Goal: Find specific page/section: Find specific page/section

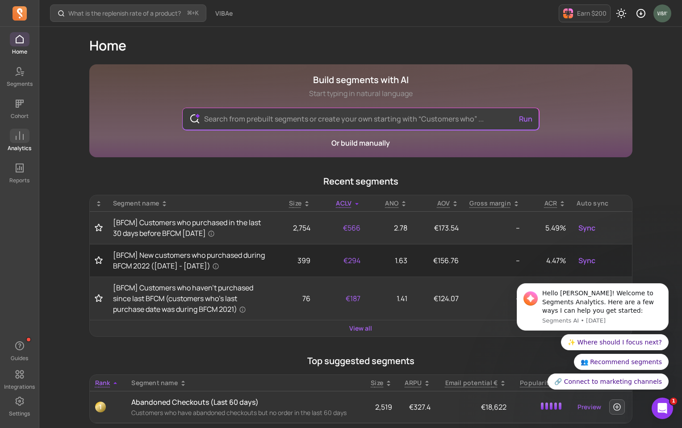
click at [17, 141] on icon at bounding box center [19, 135] width 11 height 11
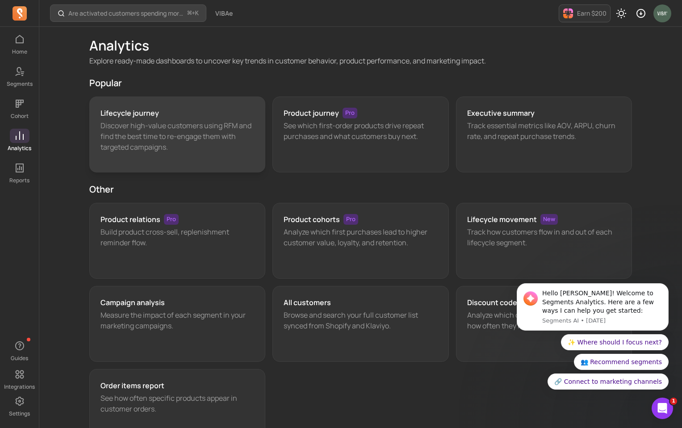
click at [177, 121] on p "Discover high-value customers using RFM and find the best time to re-engage the…" at bounding box center [178, 136] width 154 height 32
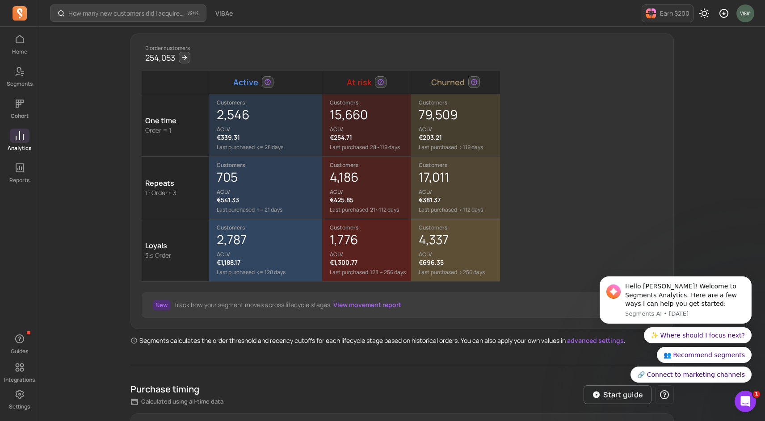
scroll to position [109, 0]
click at [350, 123] on div "15,660 ACLV" at bounding box center [370, 118] width 80 height 27
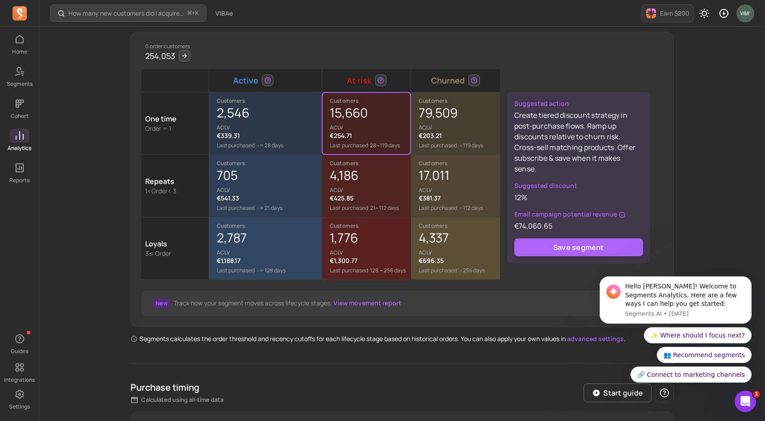
scroll to position [112, 0]
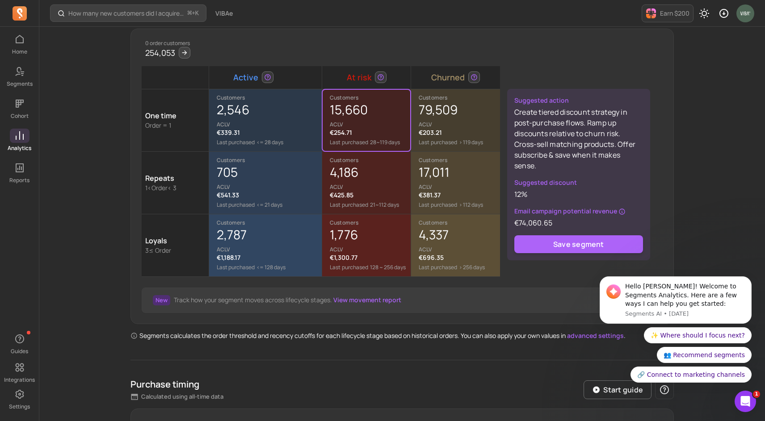
click at [457, 123] on p "ACLV" at bounding box center [459, 124] width 81 height 7
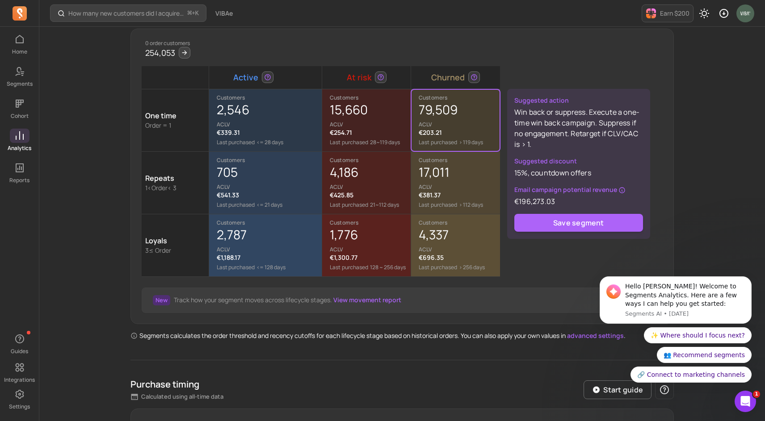
click at [297, 179] on div "705 ACLV" at bounding box center [269, 177] width 105 height 27
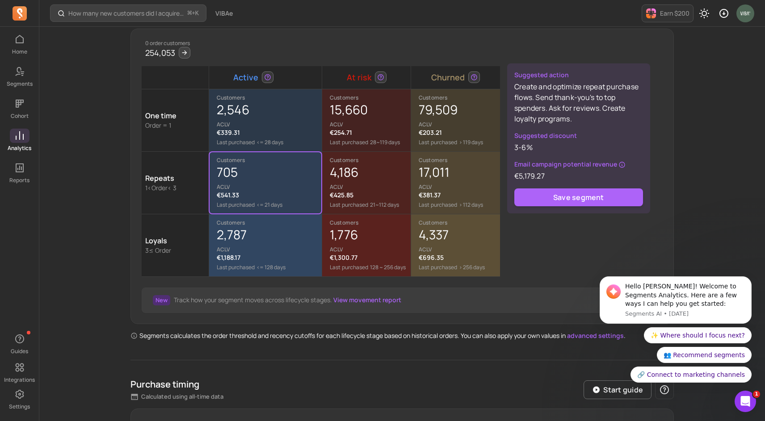
click at [251, 247] on p "ACLV" at bounding box center [269, 249] width 105 height 7
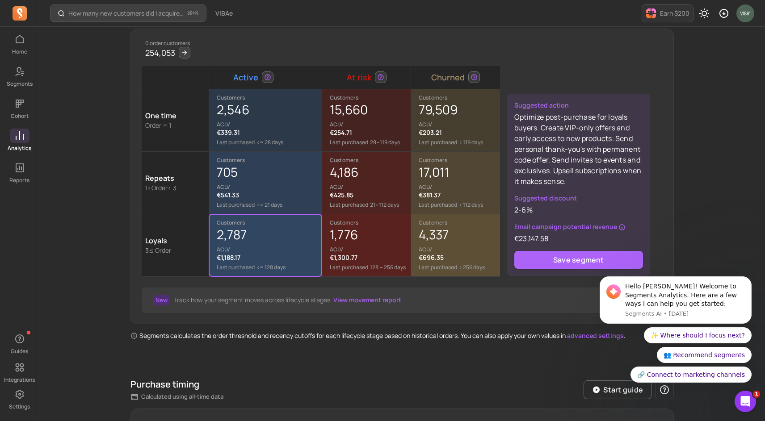
click at [433, 284] on div "New Track how your segment moves across lifecycle stages. View movement report" at bounding box center [402, 300] width 542 height 47
click at [532, 43] on div "0 order customers 254,053 Active At risk Churned One time Order = 1 Customers 2…" at bounding box center [401, 177] width 543 height 296
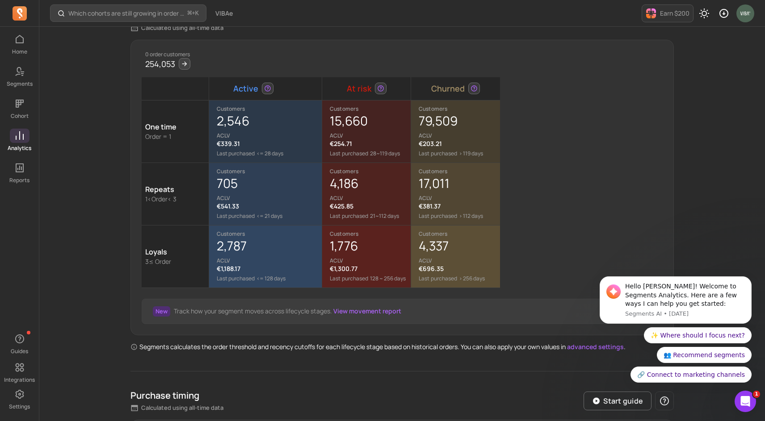
scroll to position [101, 0]
click at [449, 253] on div "4,337 ACLV" at bounding box center [459, 250] width 81 height 27
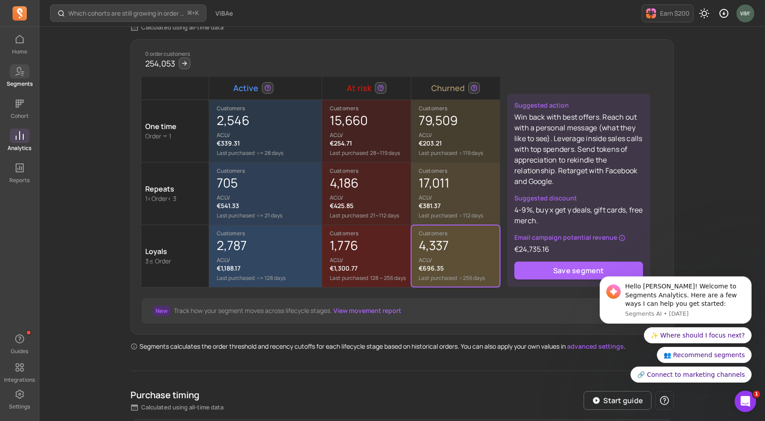
click at [18, 75] on icon at bounding box center [19, 71] width 11 height 11
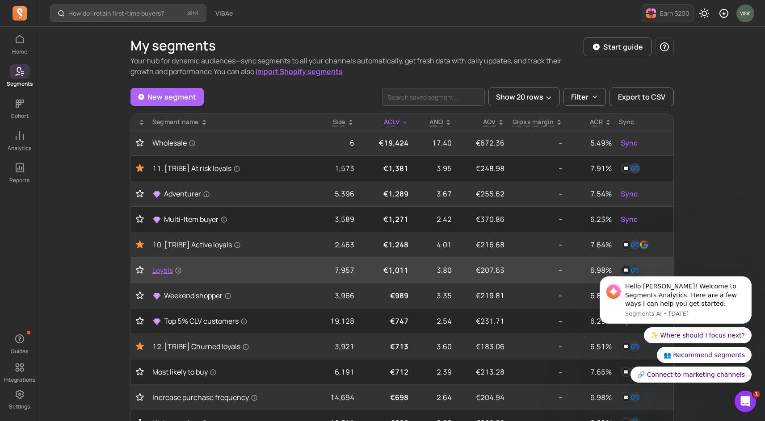
click at [165, 272] on span "Loyals" at bounding box center [166, 270] width 29 height 11
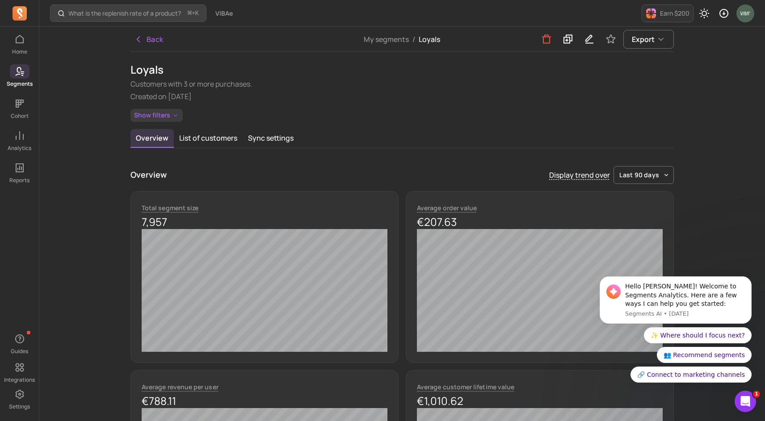
click at [158, 118] on button "Show filters" at bounding box center [156, 115] width 52 height 13
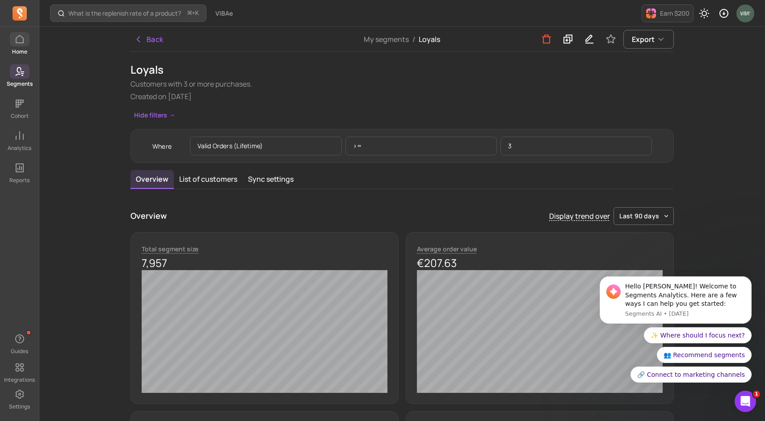
click at [18, 45] on span at bounding box center [20, 39] width 20 height 14
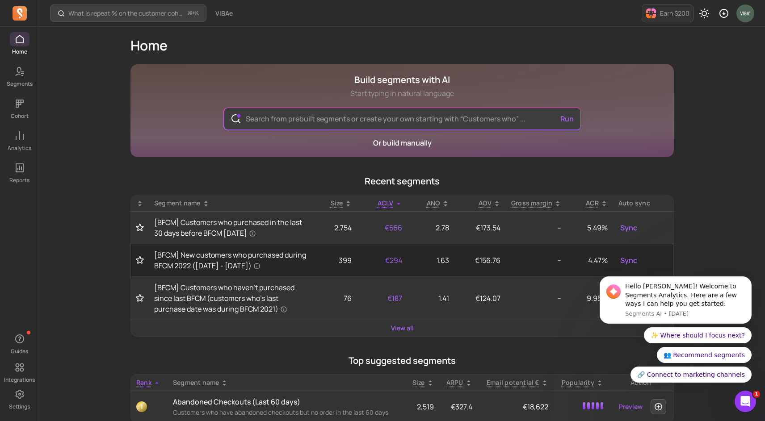
click at [261, 122] on input "text" at bounding box center [402, 118] width 327 height 21
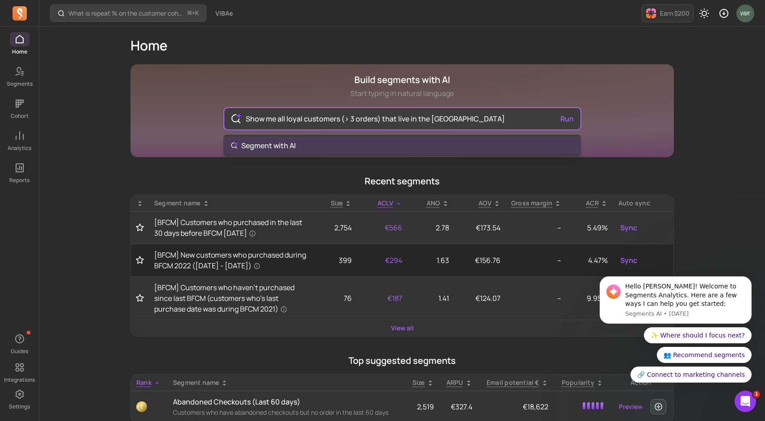
type input "Show me all loyal customers (> 3 orders) that live in the USA"
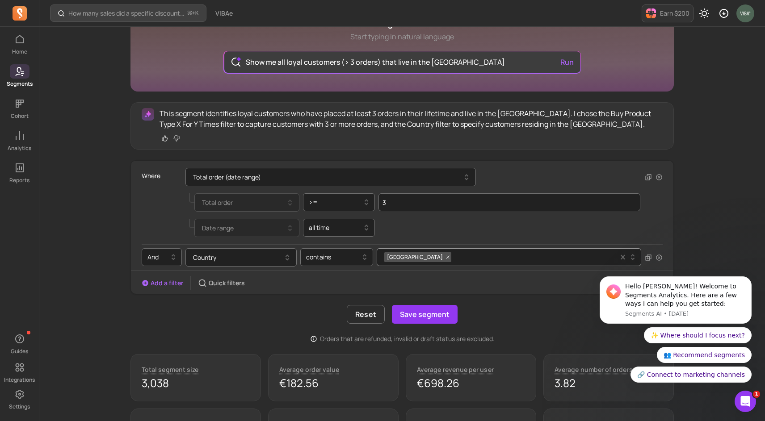
scroll to position [93, 0]
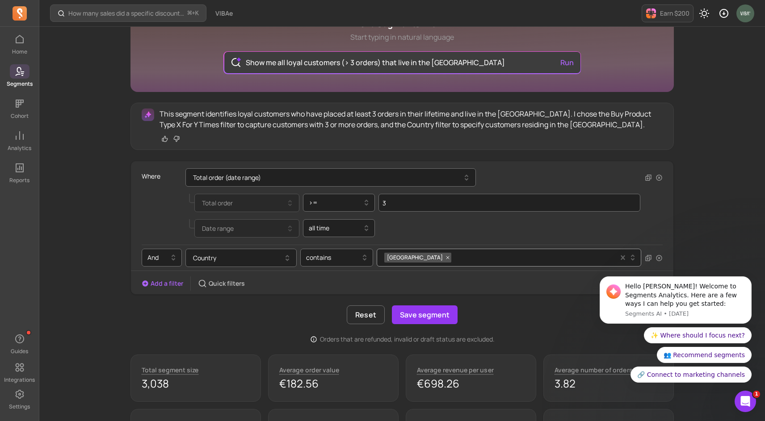
click at [21, 76] on icon at bounding box center [19, 71] width 11 height 11
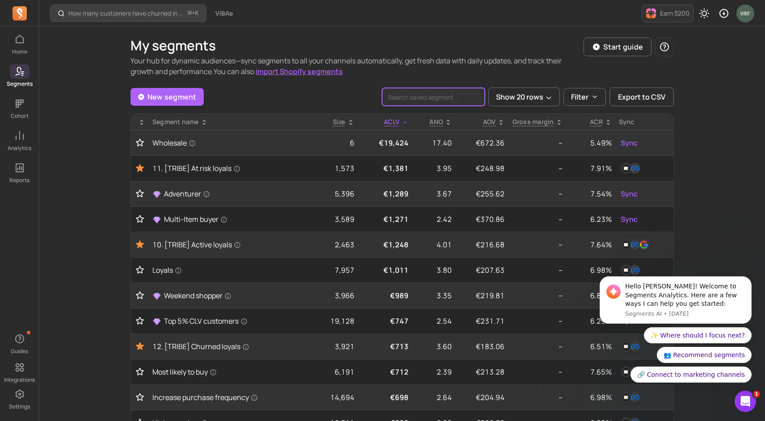
click at [463, 95] on input "search" at bounding box center [433, 97] width 103 height 18
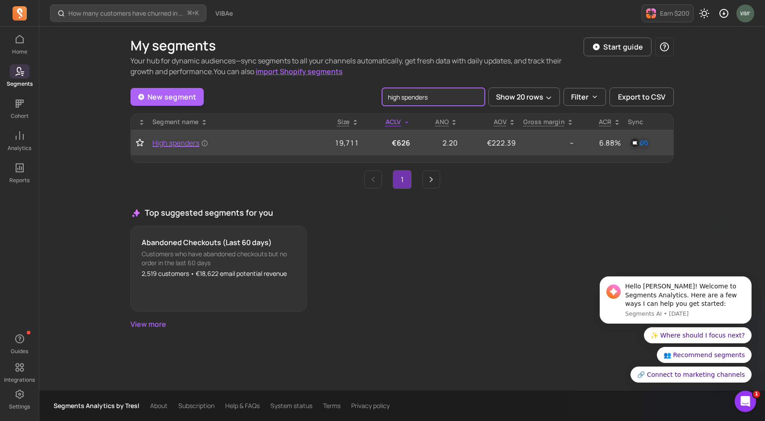
type input "high spenders"
click at [176, 142] on span "High spenders" at bounding box center [180, 143] width 56 height 11
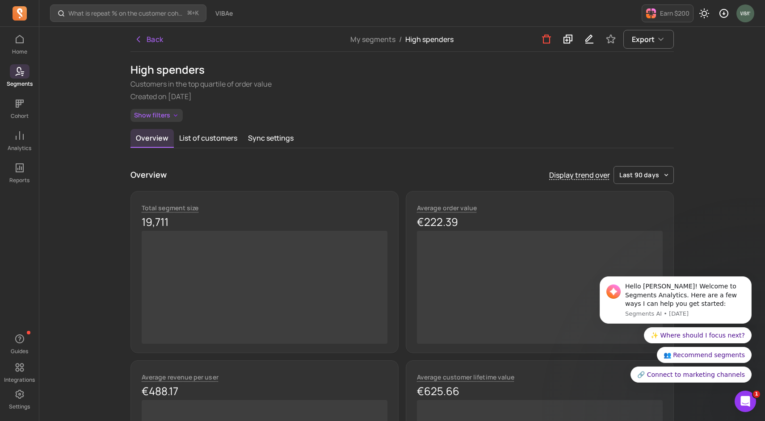
click at [163, 117] on button "Show filters" at bounding box center [156, 115] width 52 height 13
